Goal: Check status: Check status

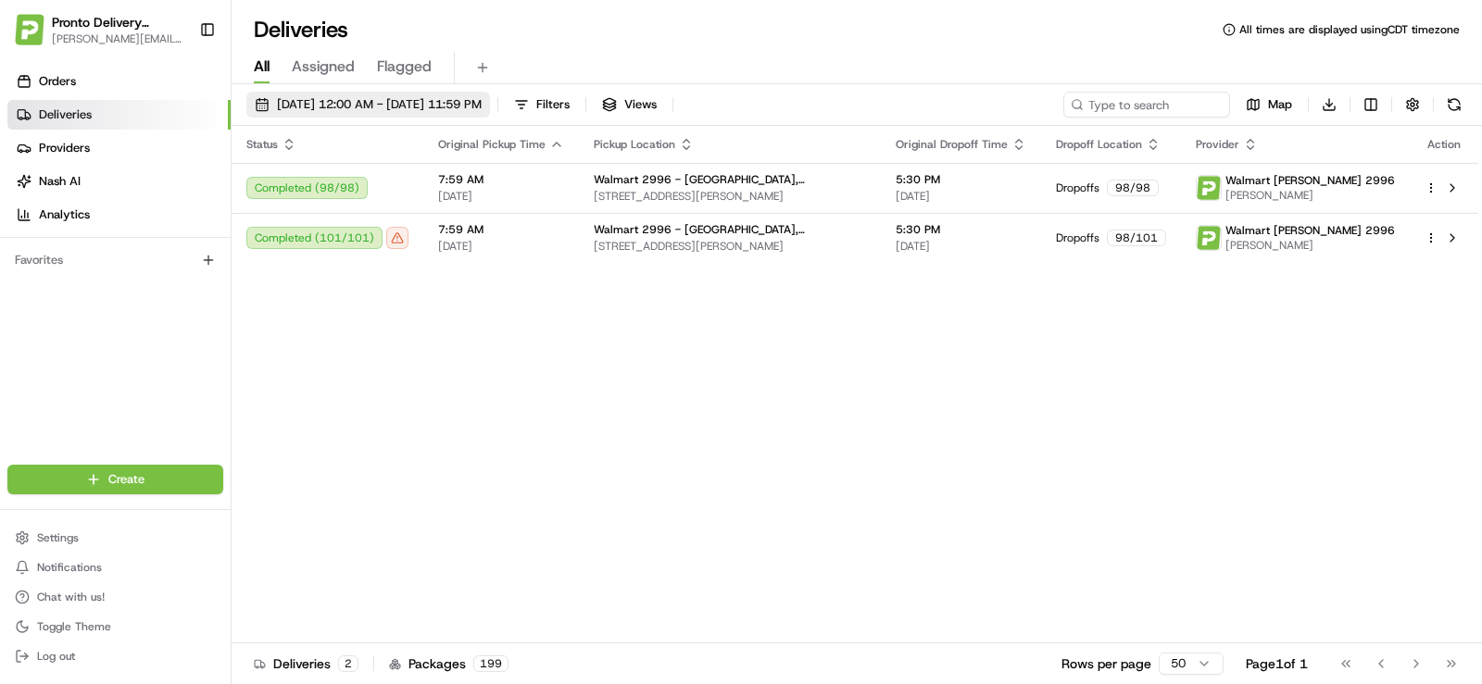
click at [360, 103] on span "[DATE] 12:00 AM - [DATE] 11:59 PM" at bounding box center [379, 104] width 205 height 17
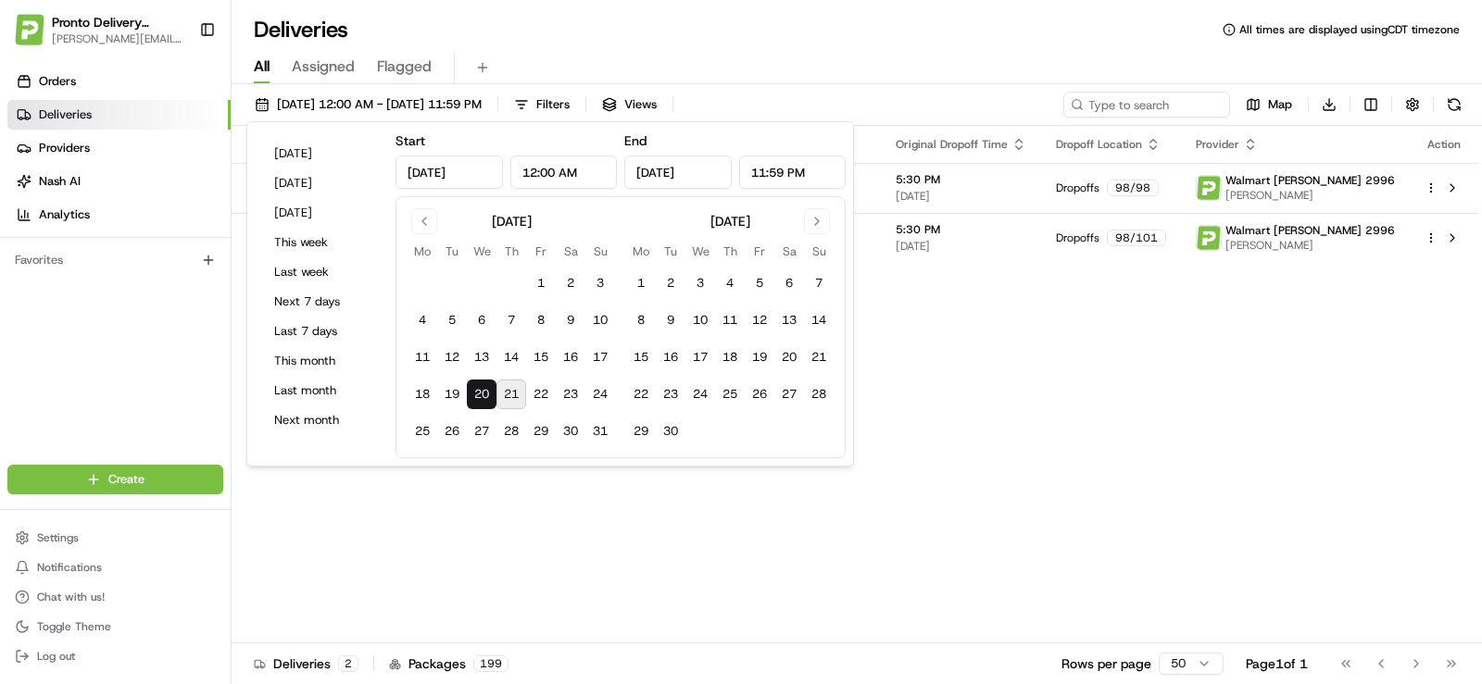
click at [511, 395] on button "21" at bounding box center [511, 395] width 30 height 30
type input "[DATE]"
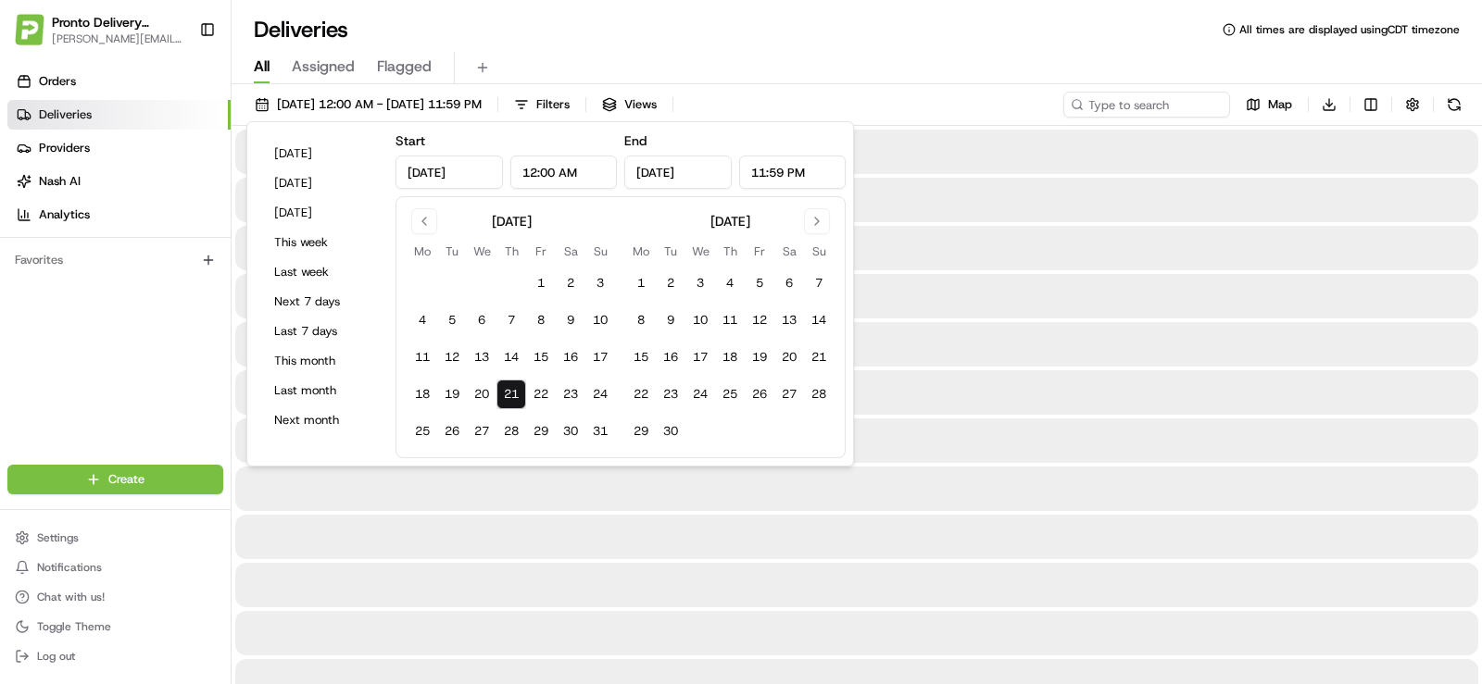
click at [512, 395] on button "21" at bounding box center [511, 395] width 30 height 30
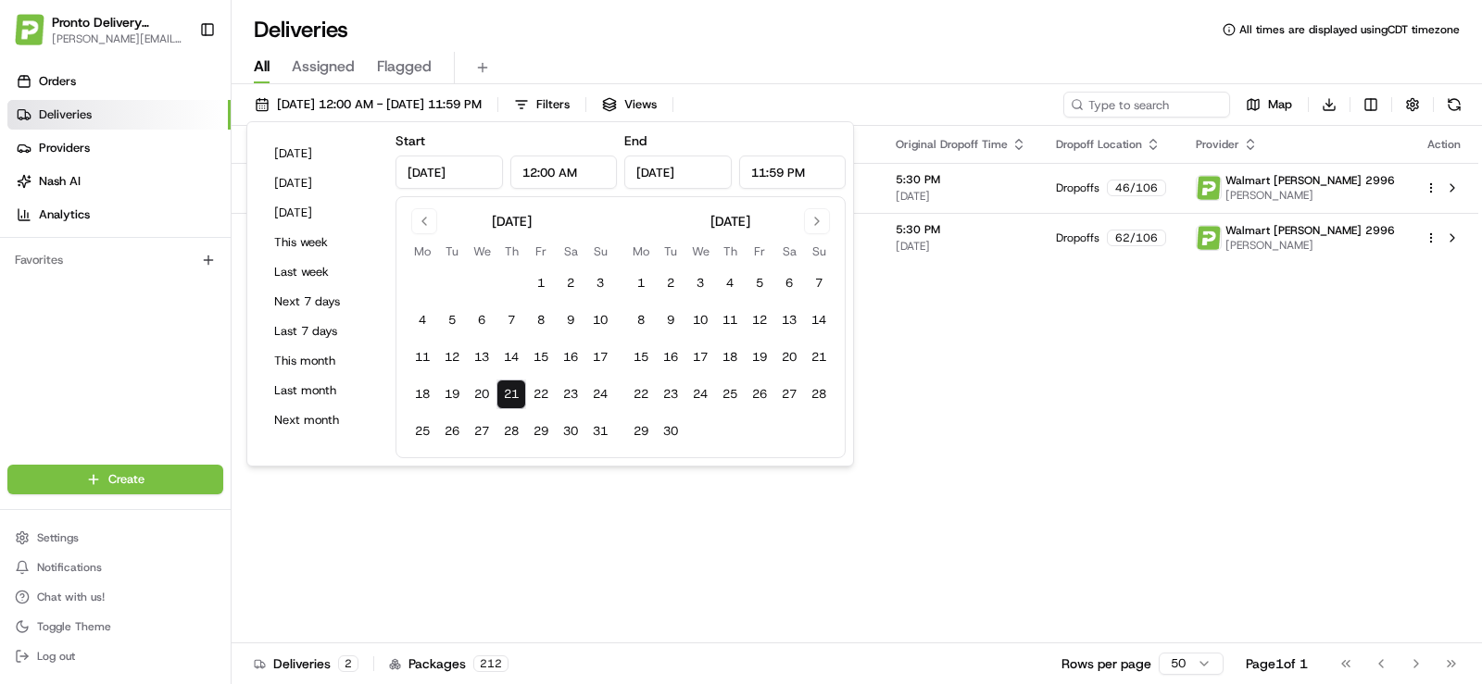
click at [113, 360] on div "Orders Deliveries Providers [PERSON_NAME] Analytics Favorites" at bounding box center [115, 267] width 231 height 417
